Goal: Task Accomplishment & Management: Manage account settings

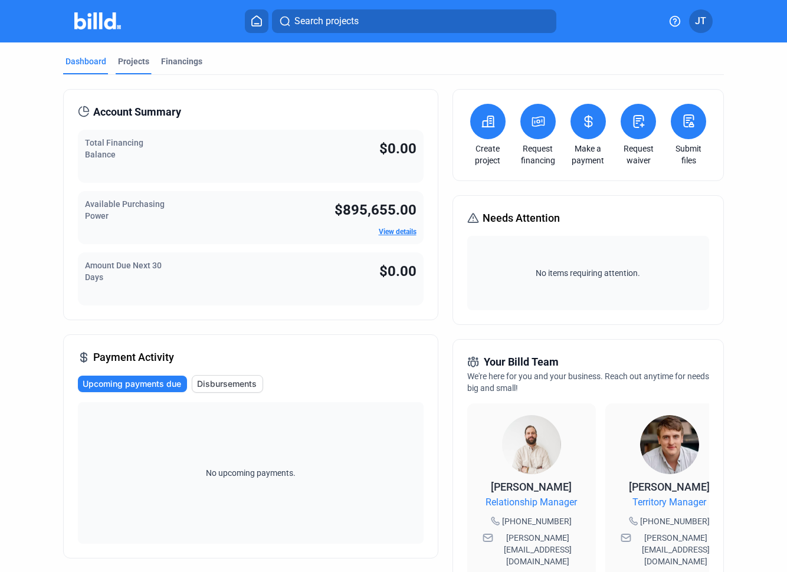
click at [137, 64] on div "Projects" at bounding box center [133, 61] width 31 height 12
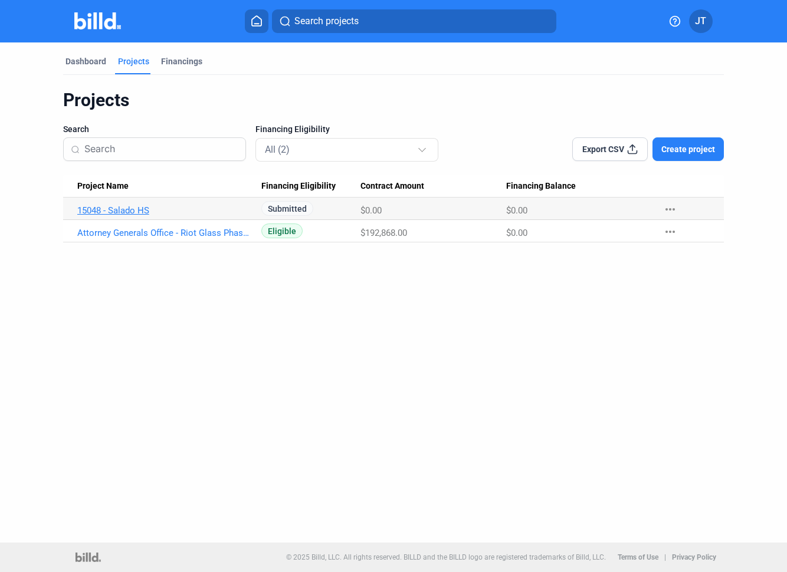
click at [139, 211] on link "15048 - Salado HS" at bounding box center [164, 210] width 175 height 11
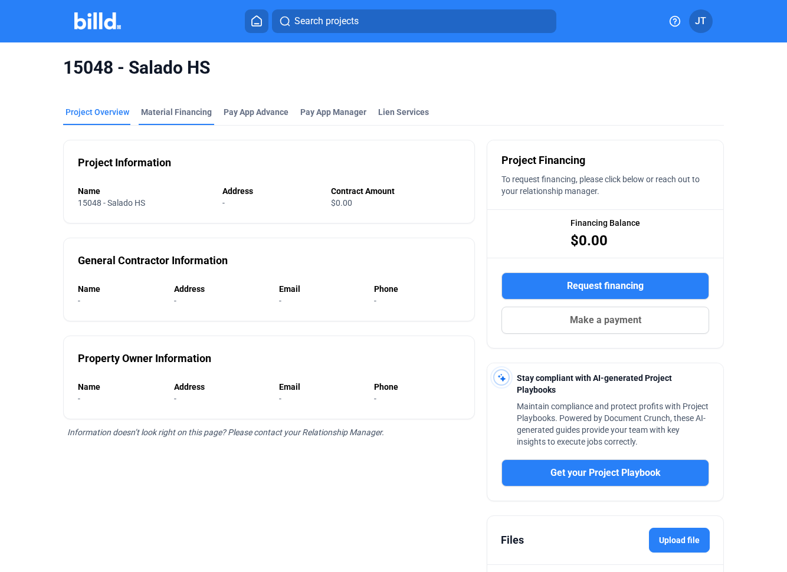
click at [184, 115] on div "Material Financing" at bounding box center [176, 112] width 71 height 12
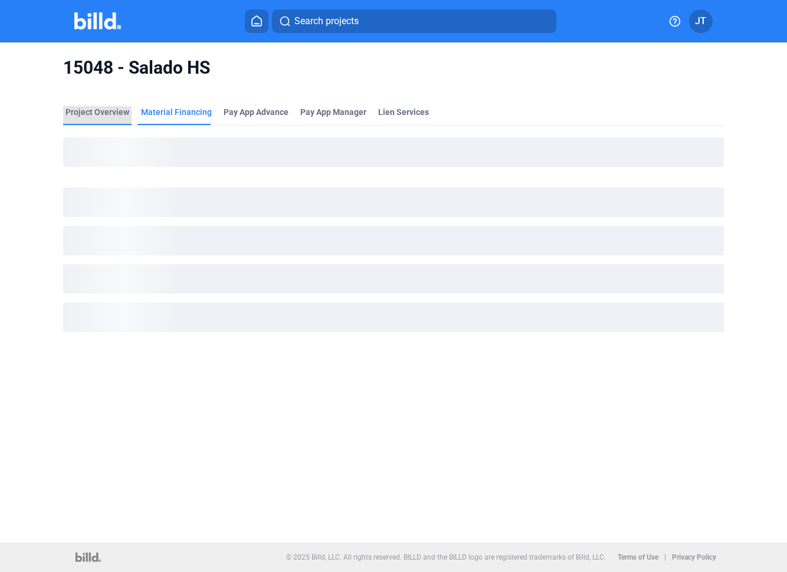
click at [112, 117] on div "Project Overview" at bounding box center [98, 112] width 64 height 12
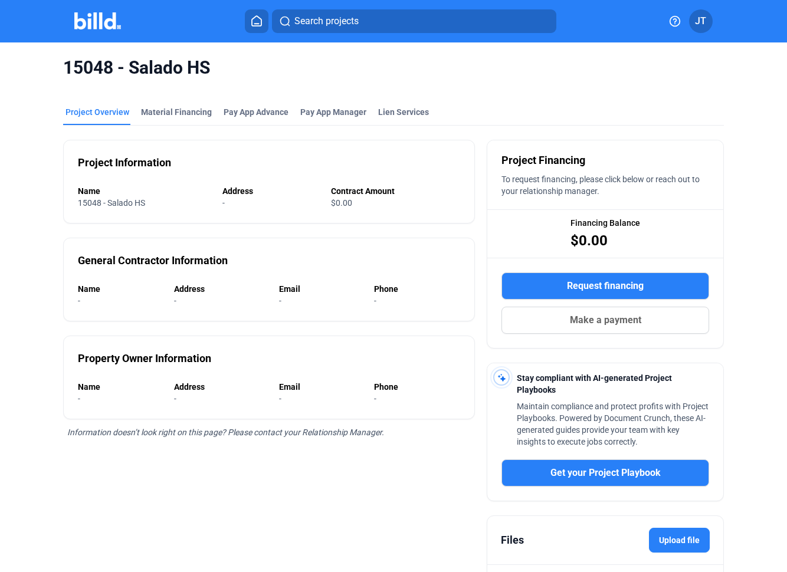
scroll to position [106, 0]
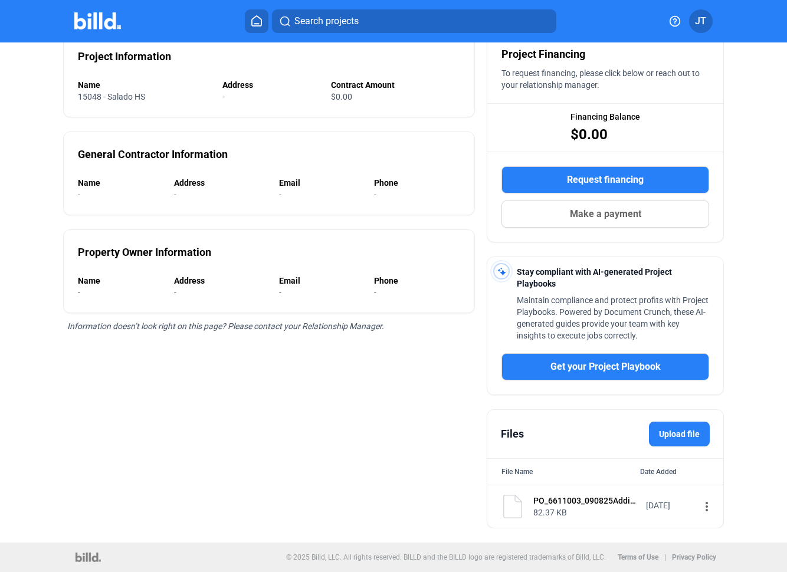
click at [694, 438] on label "Upload file" at bounding box center [679, 434] width 61 height 25
click at [0, 0] on input "Upload file" at bounding box center [0, 0] width 0 height 0
